Goal: Information Seeking & Learning: Learn about a topic

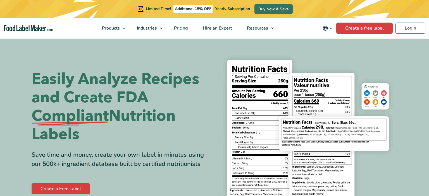
scroll to position [29, 0]
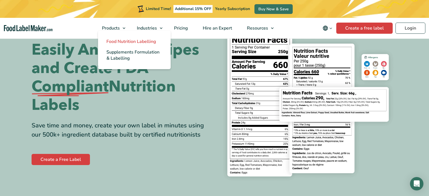
click at [131, 41] on span "Food Nutrition Labelling" at bounding box center [131, 42] width 50 height 6
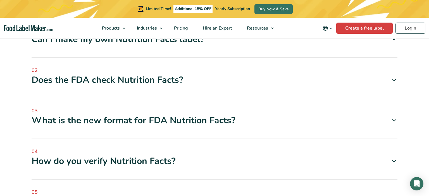
scroll to position [1594, 0]
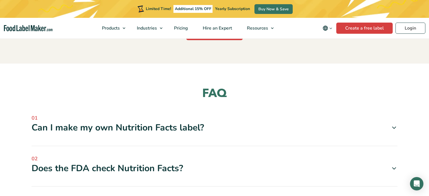
click at [395, 125] on icon at bounding box center [394, 128] width 7 height 7
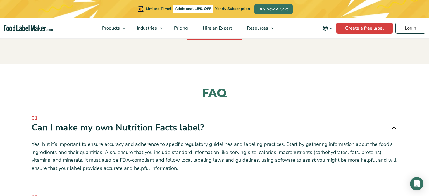
scroll to position [1653, 0]
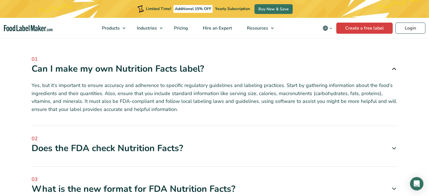
click at [394, 145] on icon at bounding box center [394, 148] width 7 height 7
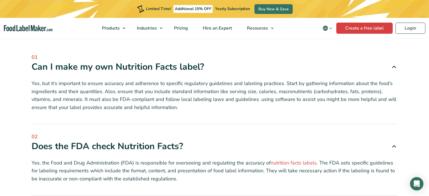
scroll to position [1800, 0]
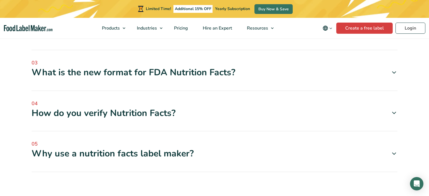
click at [393, 110] on icon at bounding box center [394, 113] width 7 height 7
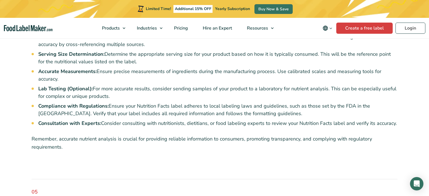
scroll to position [2037, 0]
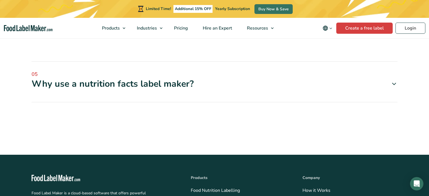
click at [393, 81] on icon at bounding box center [394, 84] width 7 height 7
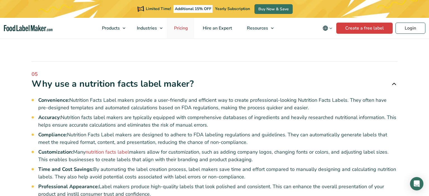
click at [184, 29] on span "Pricing" at bounding box center [180, 28] width 16 height 6
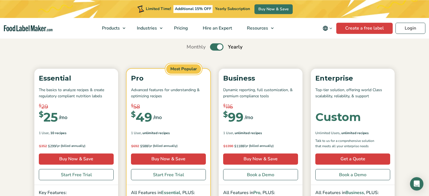
scroll to position [59, 0]
